Goal: Task Accomplishment & Management: Complete application form

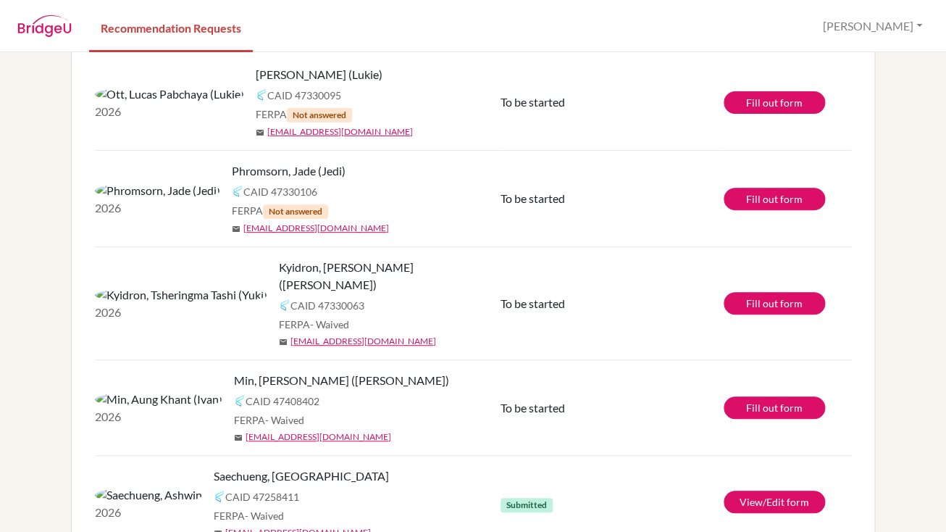
scroll to position [117, 0]
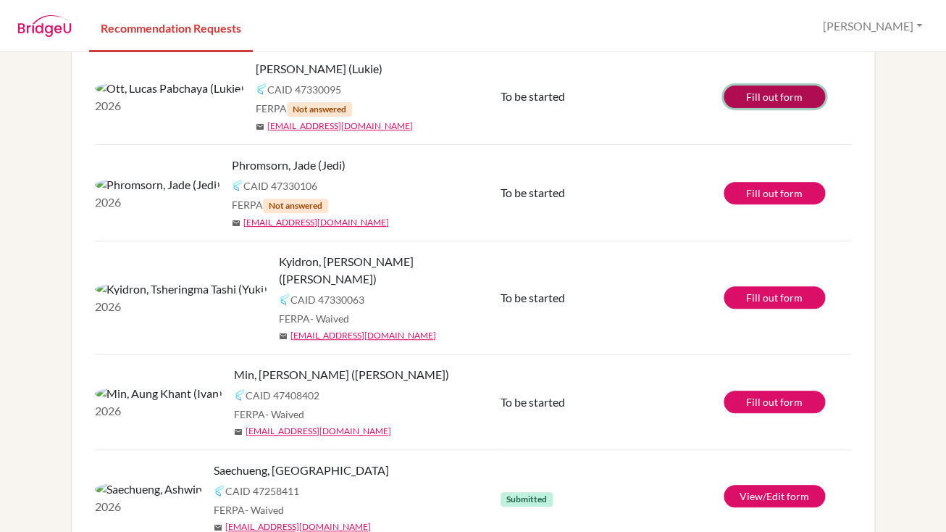
click at [754, 100] on link "Fill out form" at bounding box center [773, 96] width 101 height 22
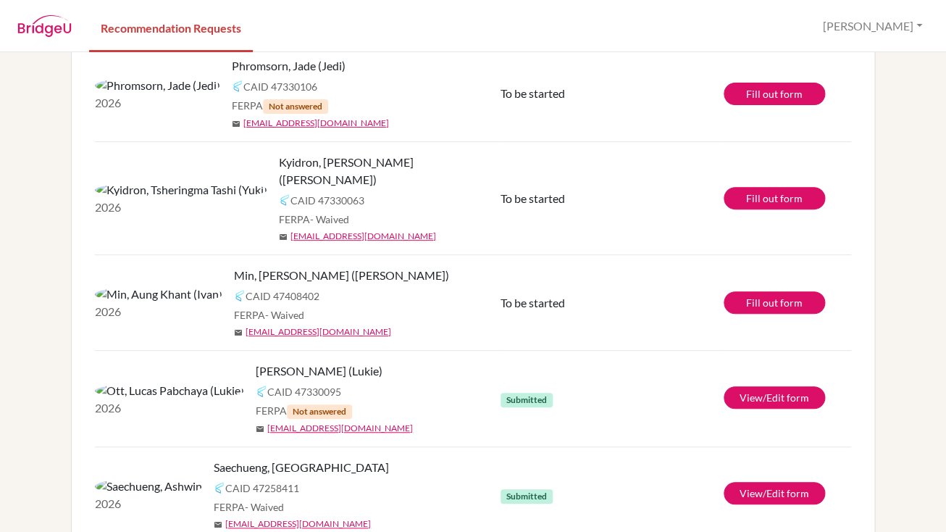
scroll to position [124, 0]
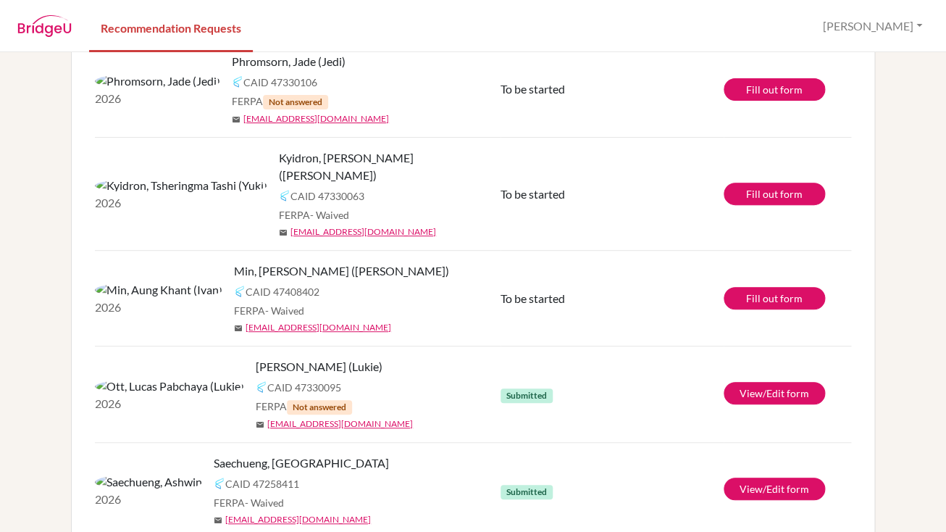
click at [234, 262] on span "Min, [PERSON_NAME] ([PERSON_NAME])" at bounding box center [341, 270] width 215 height 17
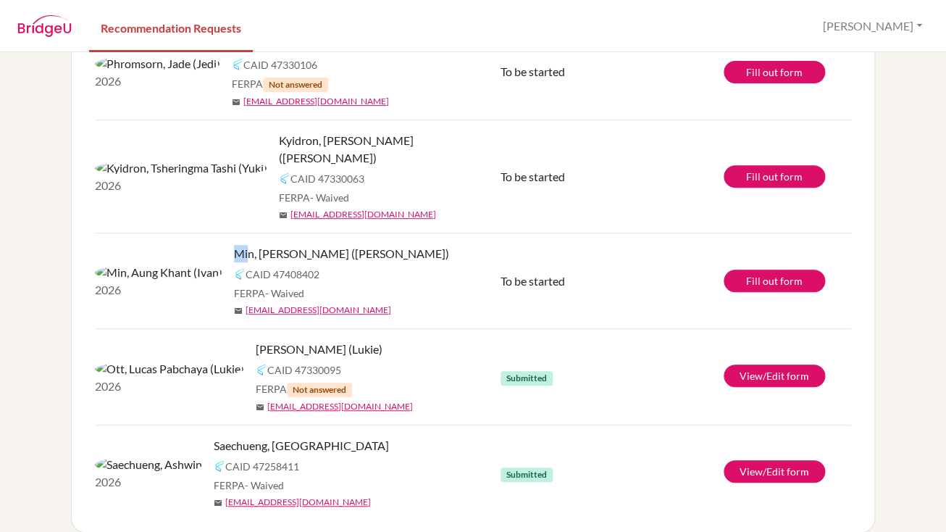
click at [234, 245] on span "Min, [PERSON_NAME] ([PERSON_NAME])" at bounding box center [341, 253] width 215 height 17
copy span "Min, [PERSON_NAME] ([PERSON_NAME])"
click at [797, 269] on link "Fill out form" at bounding box center [773, 280] width 101 height 22
